Goal: Find specific page/section

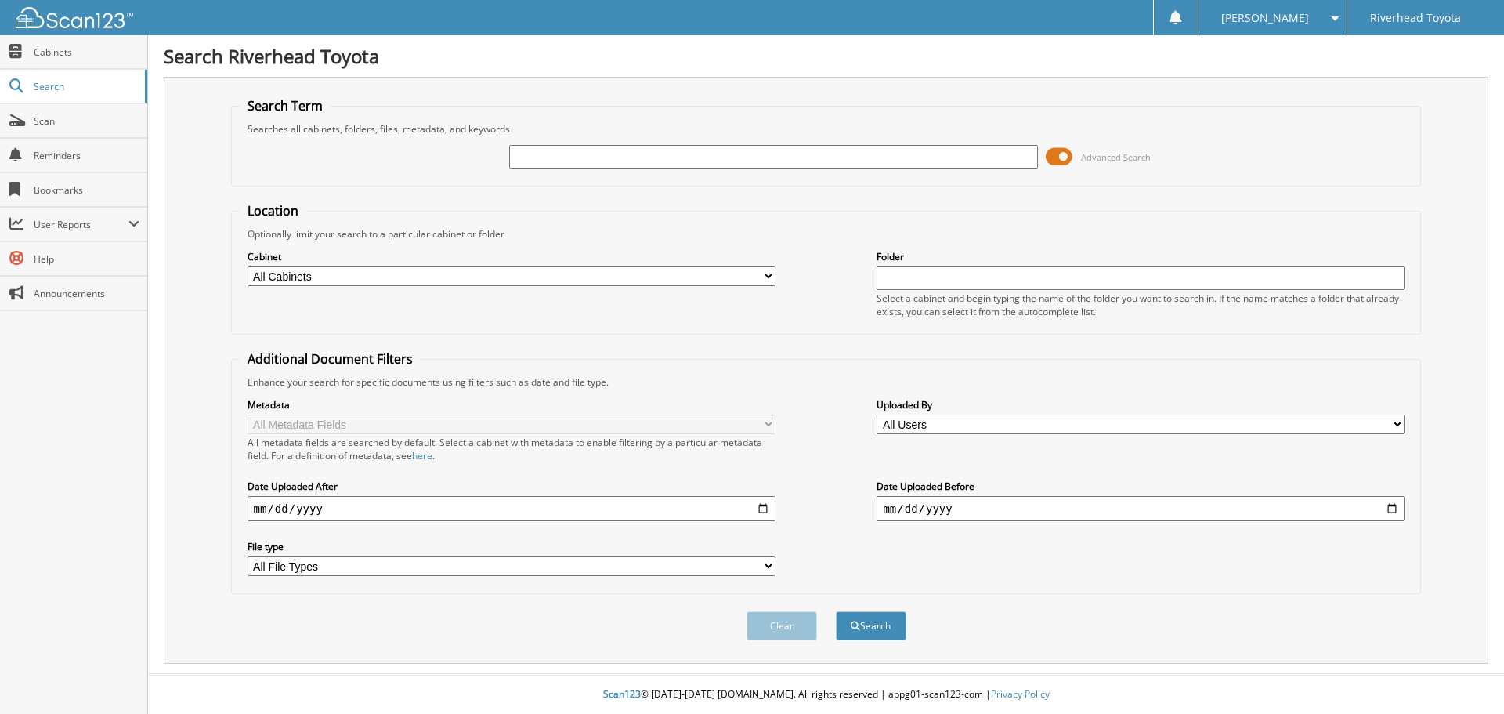
click at [1051, 149] on span at bounding box center [1059, 157] width 27 height 24
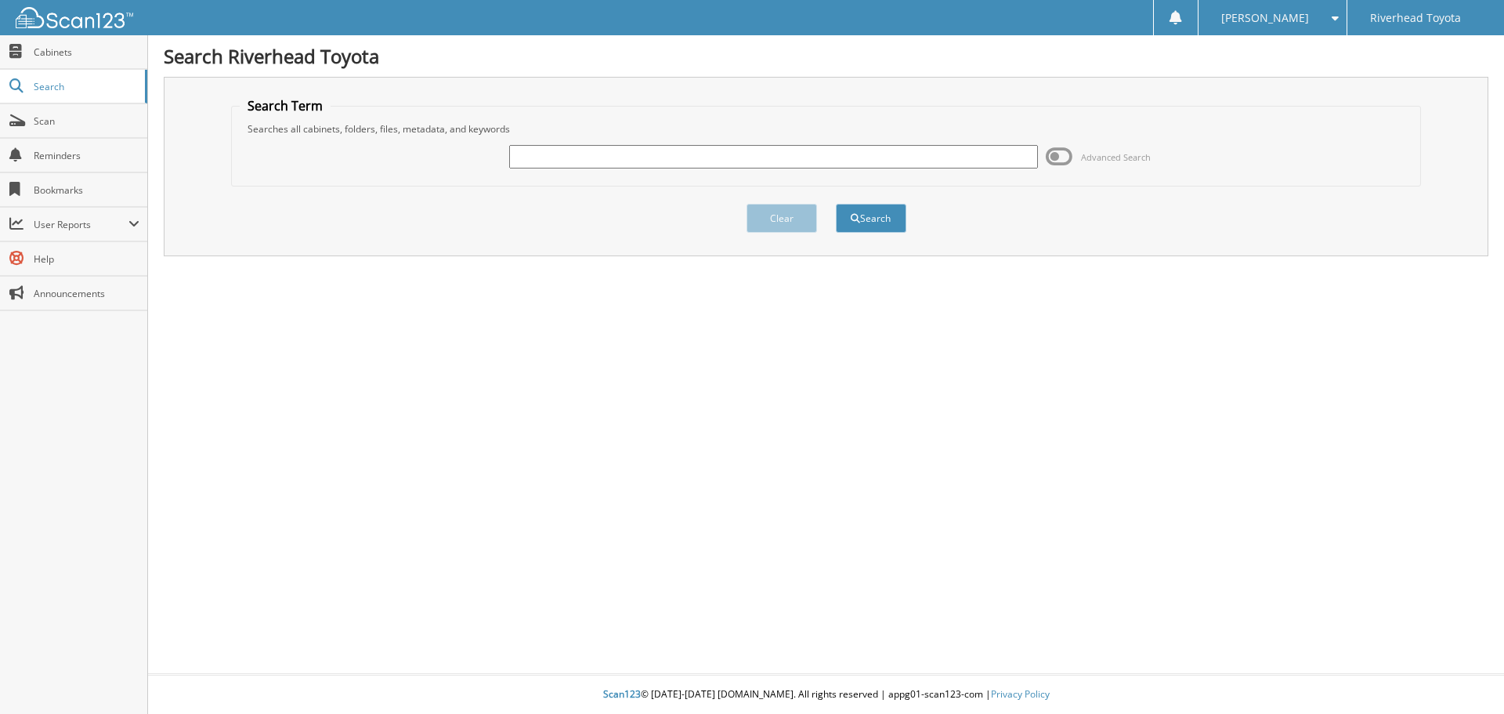
click at [816, 177] on div "Advanced Search" at bounding box center [827, 157] width 1174 height 42
click at [813, 174] on div "Advanced Search" at bounding box center [827, 157] width 1174 height 42
click at [809, 170] on div "Advanced Search" at bounding box center [827, 157] width 1174 height 42
click at [809, 166] on input "text" at bounding box center [773, 157] width 528 height 24
type input "58665"
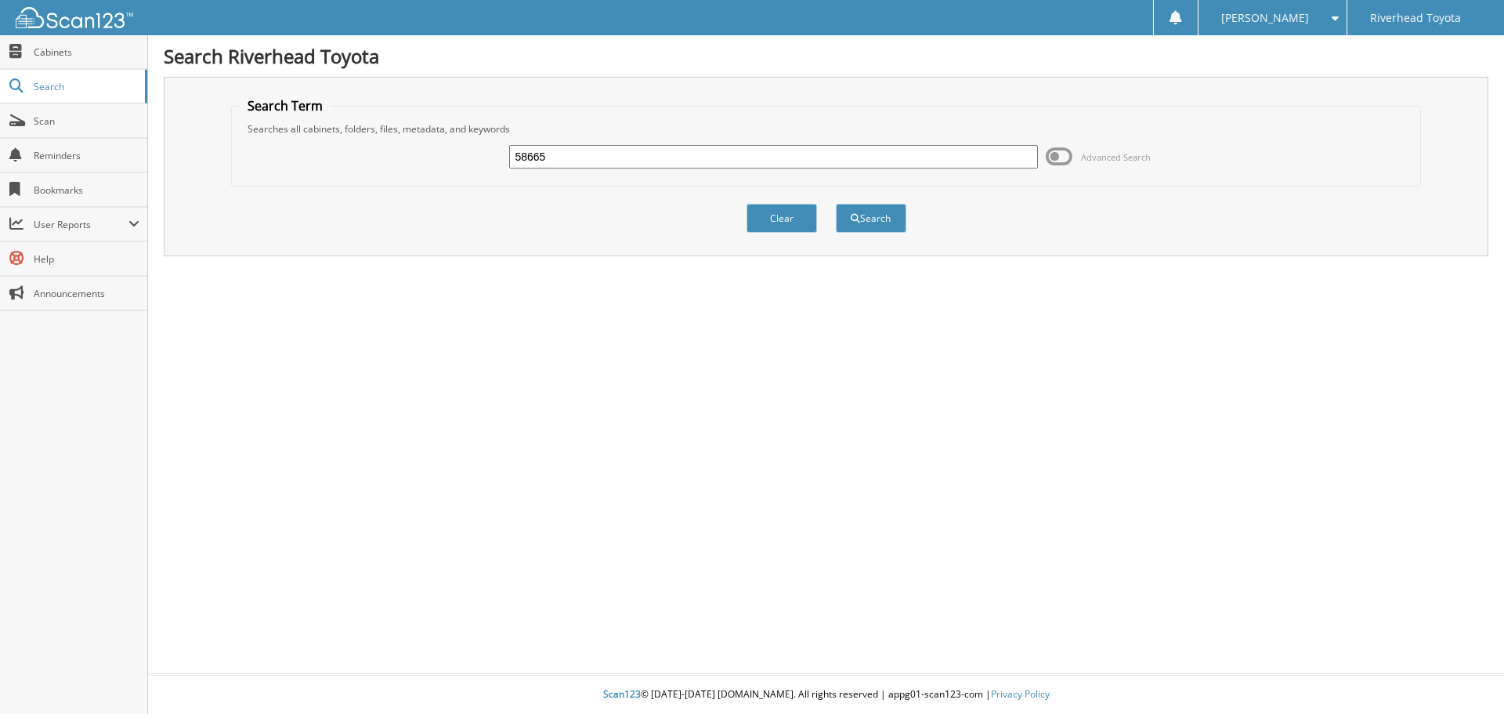
click at [836, 204] on button "Search" at bounding box center [871, 218] width 71 height 29
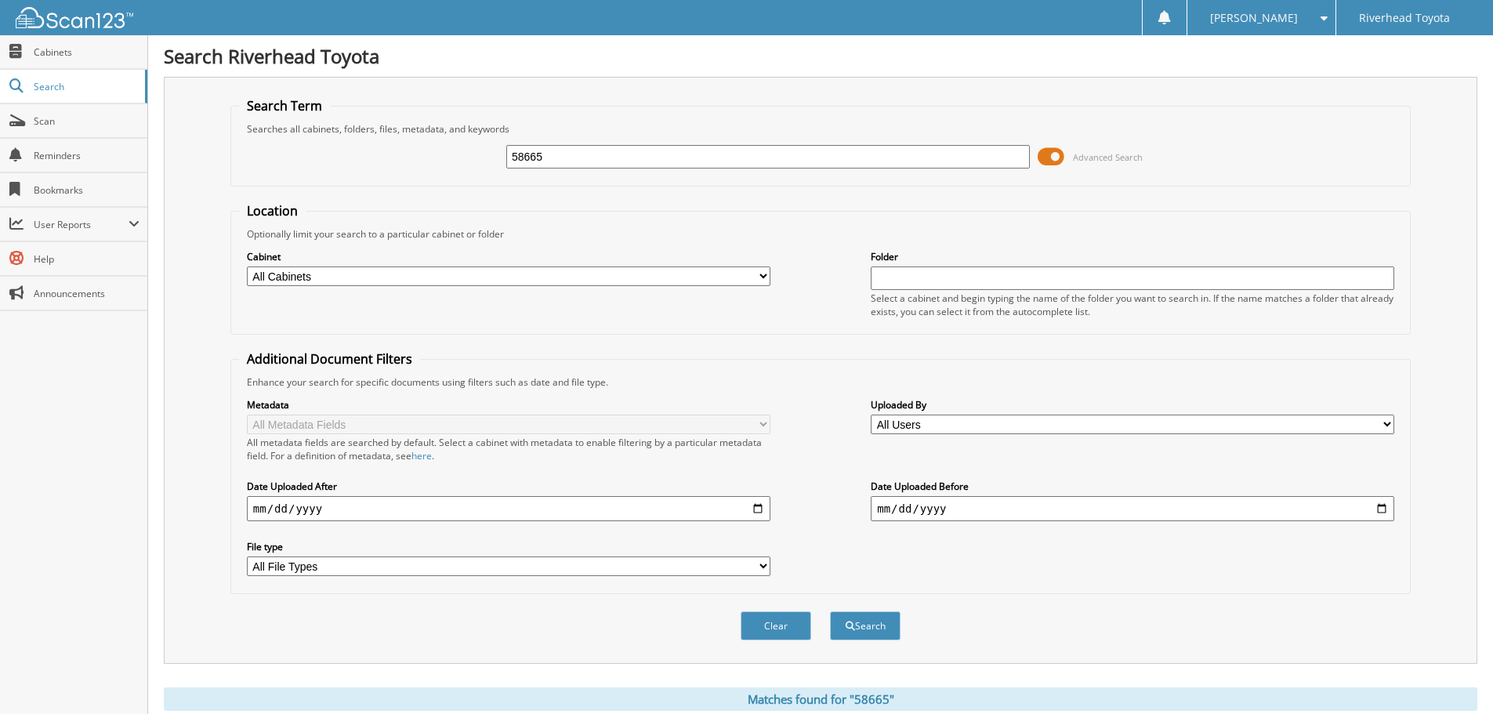
click at [1048, 152] on span at bounding box center [1050, 157] width 27 height 24
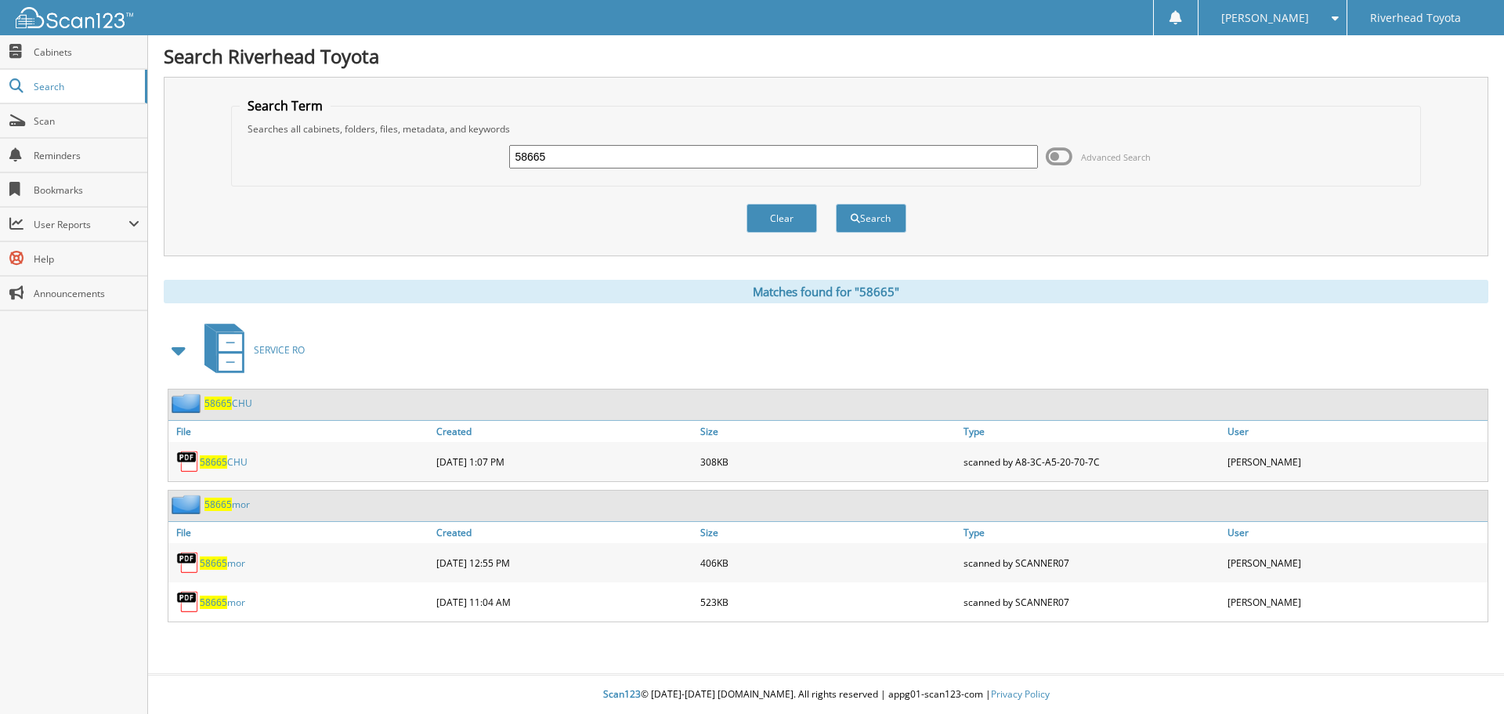
click at [229, 465] on link "58665 CHU" at bounding box center [224, 461] width 48 height 13
click at [223, 463] on span "58665" at bounding box center [213, 461] width 27 height 13
drag, startPoint x: 1003, startPoint y: 154, endPoint x: 49, endPoint y: 148, distance: 954.3
click at [49, 148] on body "[PERSON_NAME] Settings Logout Riverhead Toyota Close Cabinets Search Scan" at bounding box center [752, 357] width 1504 height 714
